Goal: Check status

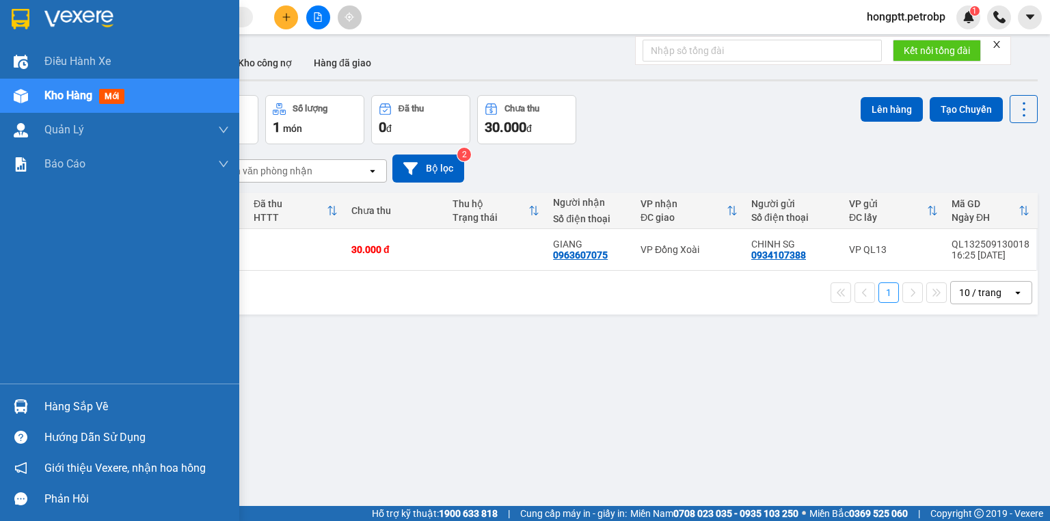
click at [40, 406] on div "Hàng sắp về" at bounding box center [119, 406] width 239 height 31
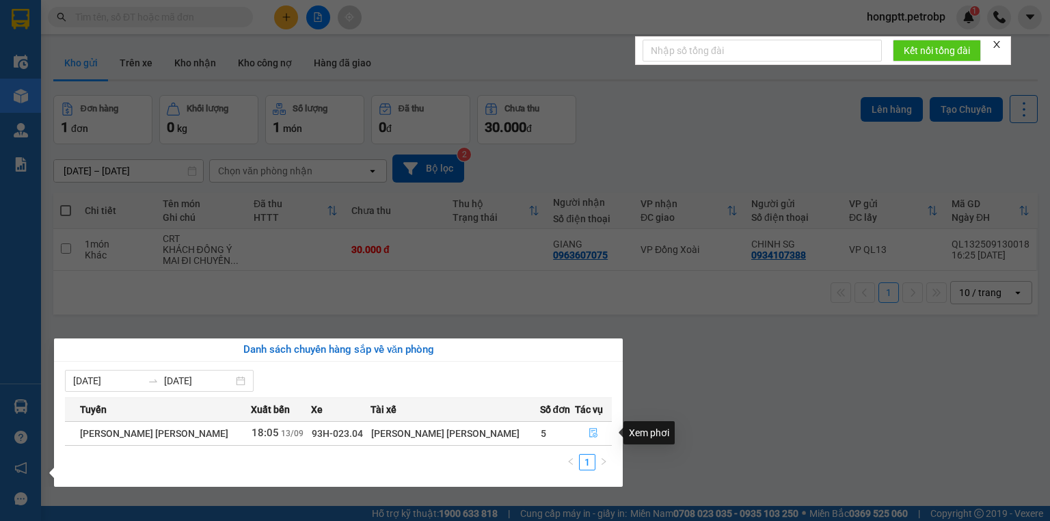
click at [581, 430] on button "button" at bounding box center [593, 433] width 36 height 22
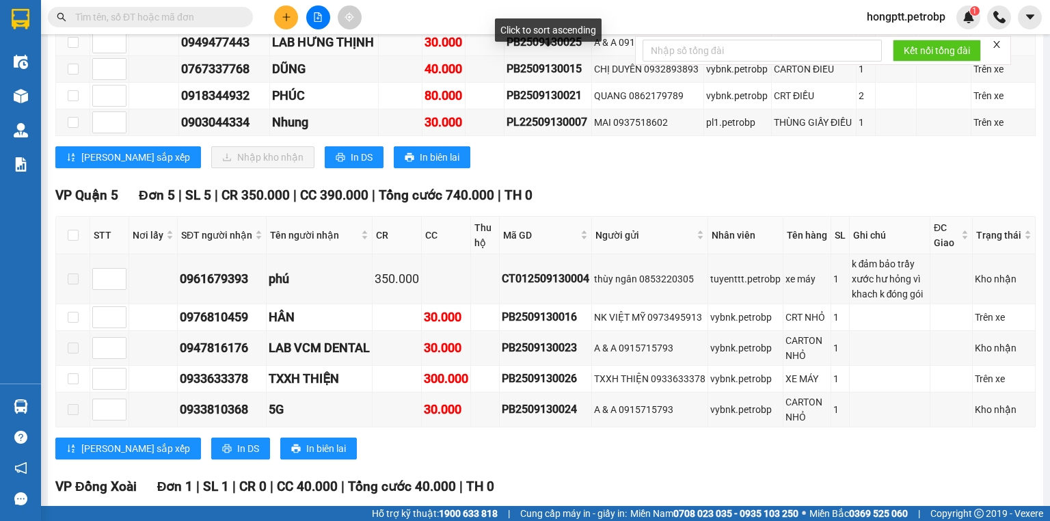
scroll to position [656, 0]
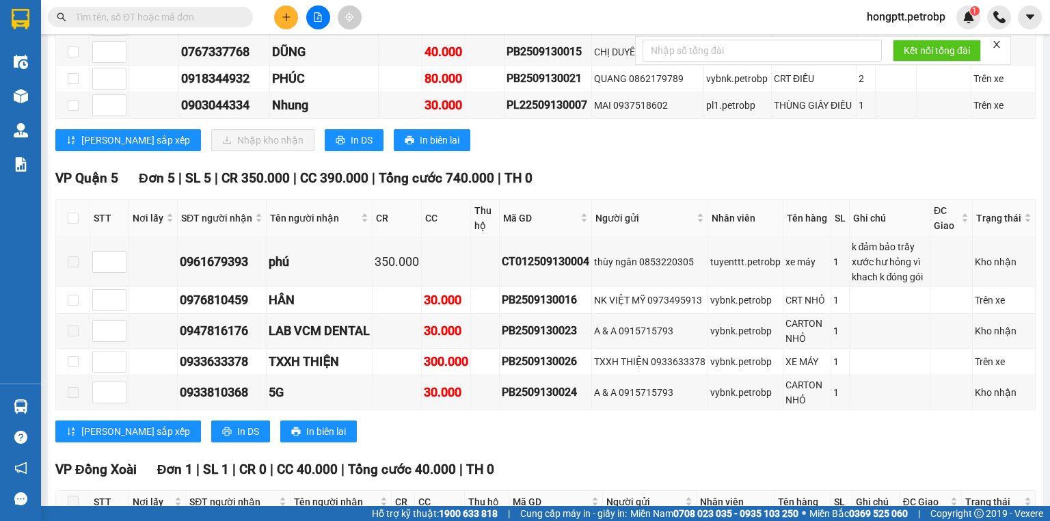
click at [82, 16] on input "text" at bounding box center [155, 17] width 161 height 15
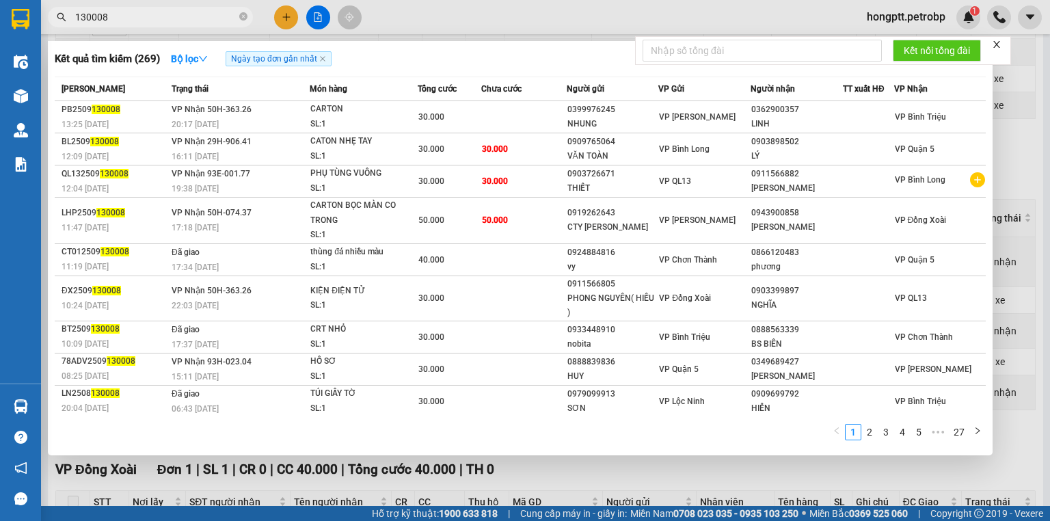
type input "130008"
click at [435, 22] on div at bounding box center [525, 260] width 1050 height 521
click at [241, 15] on icon "close-circle" at bounding box center [243, 16] width 8 height 8
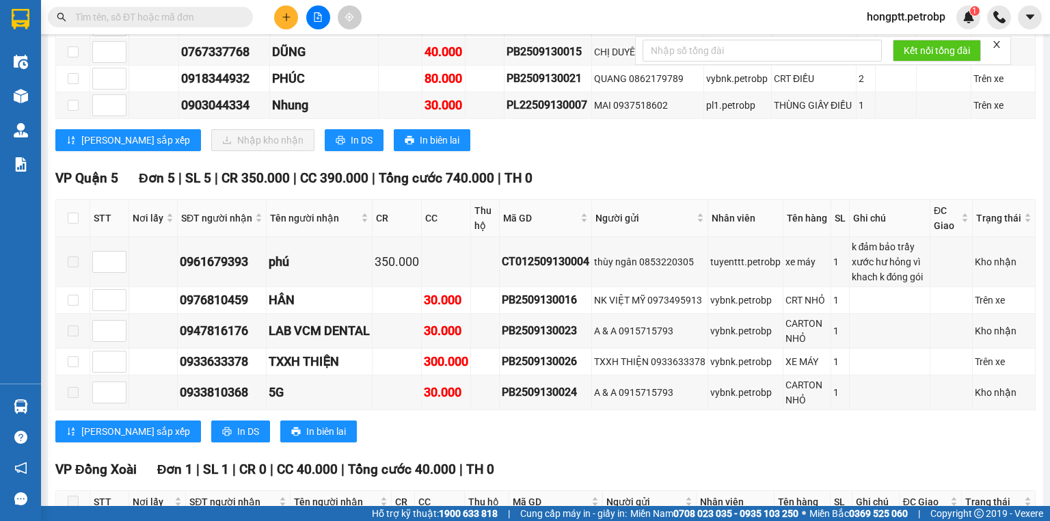
click at [197, 22] on input "text" at bounding box center [155, 17] width 161 height 15
click at [198, 20] on input "text" at bounding box center [155, 17] width 161 height 15
click at [193, 20] on input "text" at bounding box center [155, 17] width 161 height 15
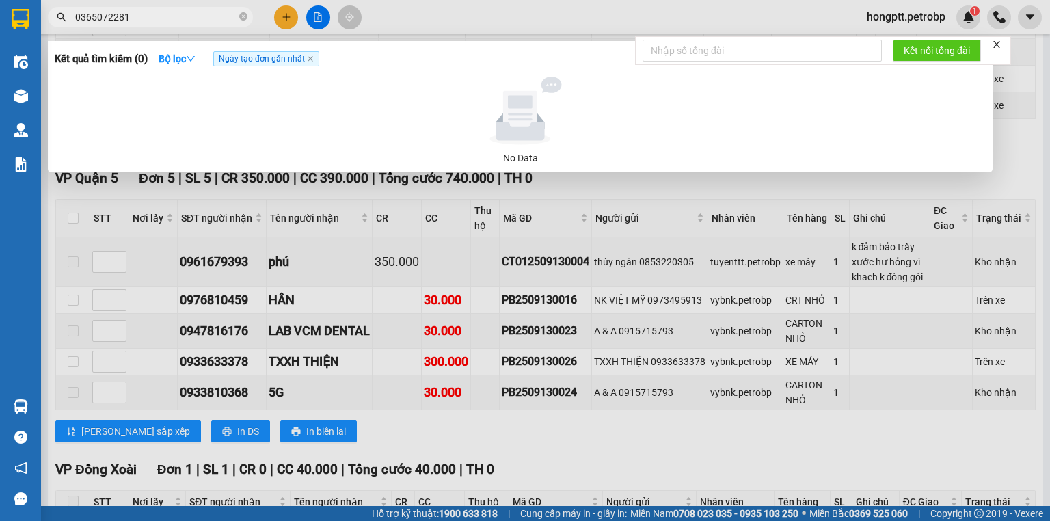
type input "0365072281"
click at [507, 8] on div at bounding box center [525, 260] width 1050 height 521
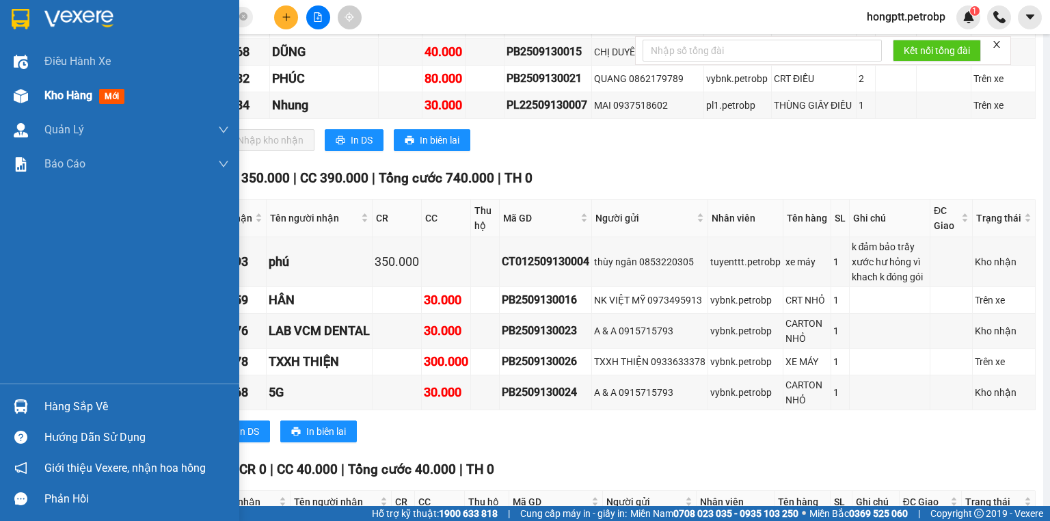
drag, startPoint x: 48, startPoint y: 99, endPoint x: 62, endPoint y: 98, distance: 14.4
click at [47, 99] on span "Kho hàng" at bounding box center [68, 95] width 48 height 13
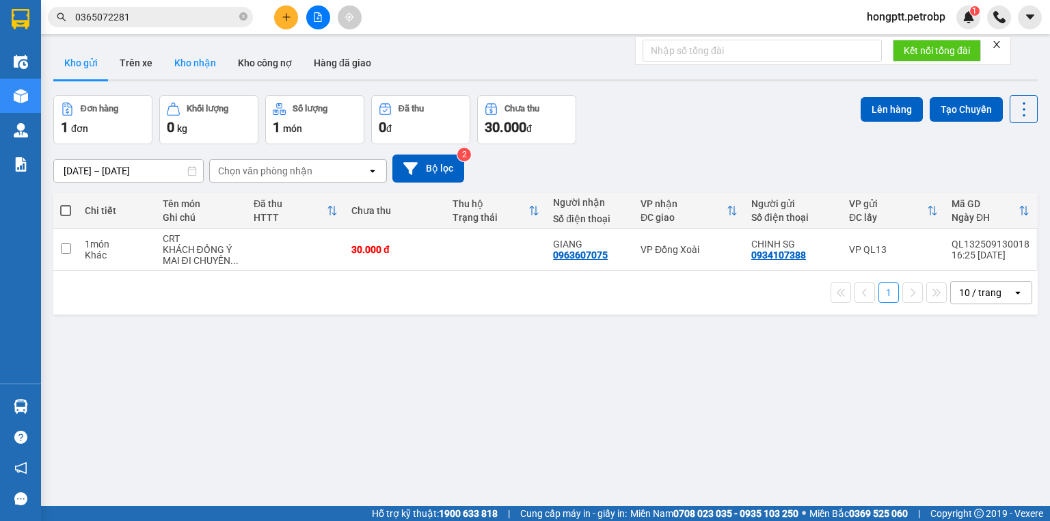
click at [194, 66] on button "Kho nhận" at bounding box center [195, 62] width 64 height 33
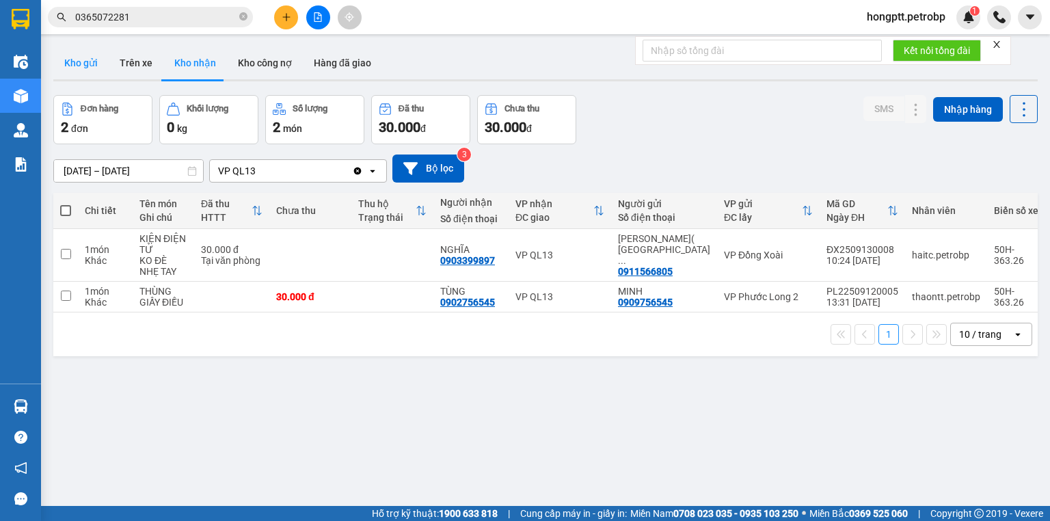
click at [75, 61] on button "Kho gửi" at bounding box center [80, 62] width 55 height 33
